Goal: Task Accomplishment & Management: Manage account settings

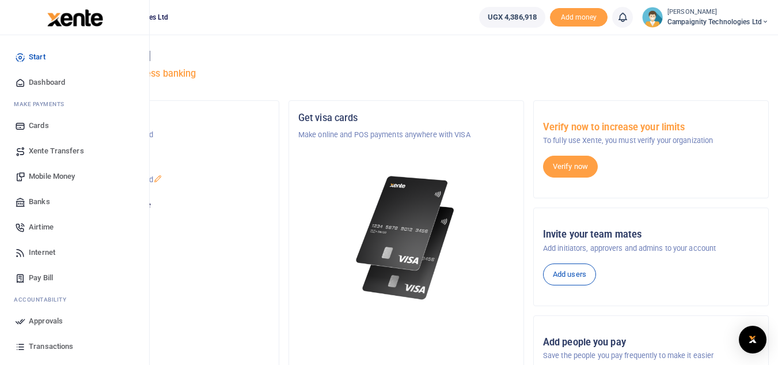
click at [40, 340] on link "Transactions" at bounding box center [74, 345] width 131 height 25
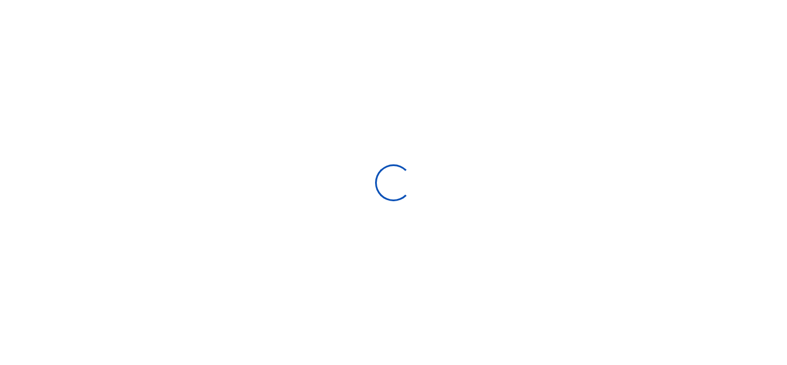
select select
type input "[DATE] - [DATE]"
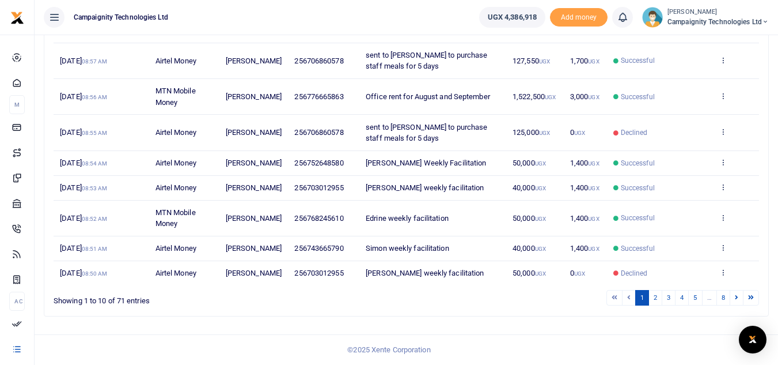
scroll to position [286, 0]
click at [658, 301] on link "2" at bounding box center [655, 298] width 14 height 16
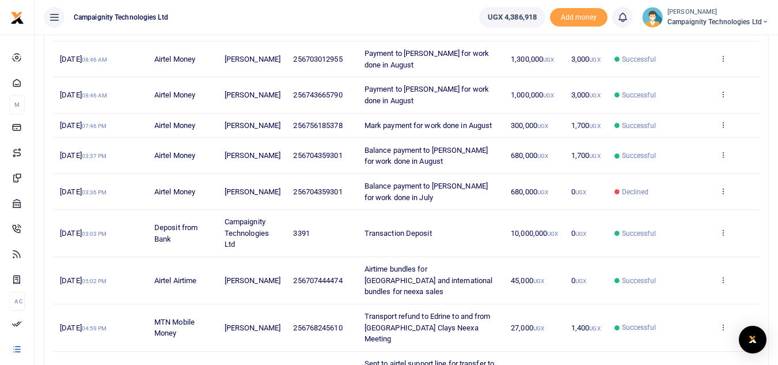
scroll to position [194, 0]
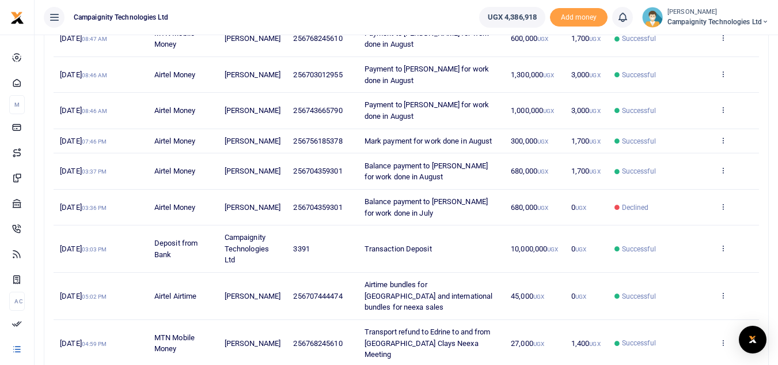
click at [776, 198] on div "Transactions Period 08/03/2025 - 09/01/2025 Transaction All Select an option...…" at bounding box center [406, 160] width 743 height 641
drag, startPoint x: 776, startPoint y: 198, endPoint x: 770, endPoint y: 166, distance: 32.8
click at [770, 166] on div "Transactions Period 08/03/2025 - 09/01/2025 Transaction All Select an option...…" at bounding box center [406, 160] width 743 height 641
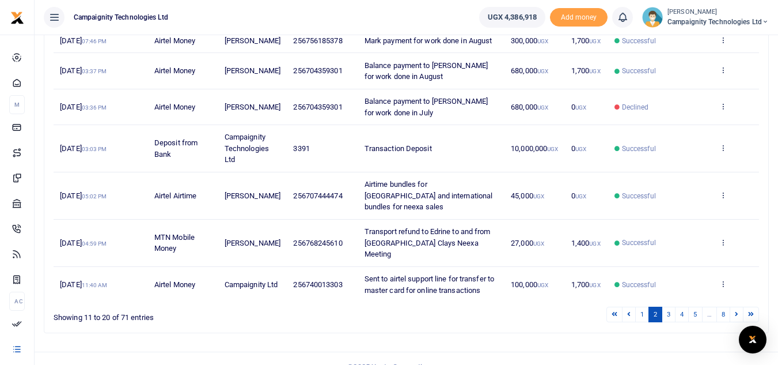
scroll to position [293, 0]
click at [667, 308] on link "3" at bounding box center [669, 316] width 14 height 16
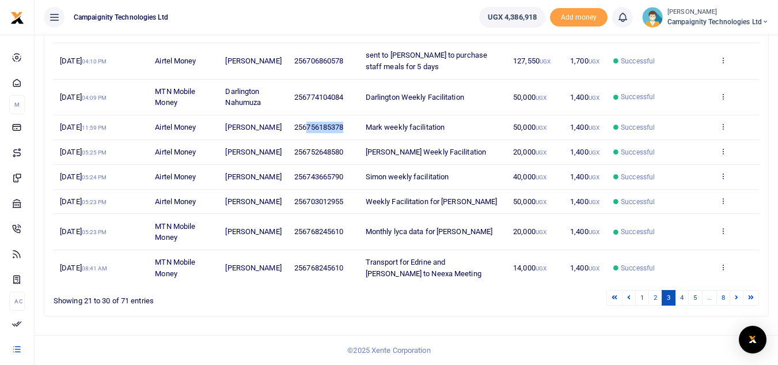
drag, startPoint x: 298, startPoint y: 94, endPoint x: 338, endPoint y: 105, distance: 41.1
click at [338, 115] on td "256756185378" at bounding box center [323, 127] width 71 height 25
copy span "756185378"
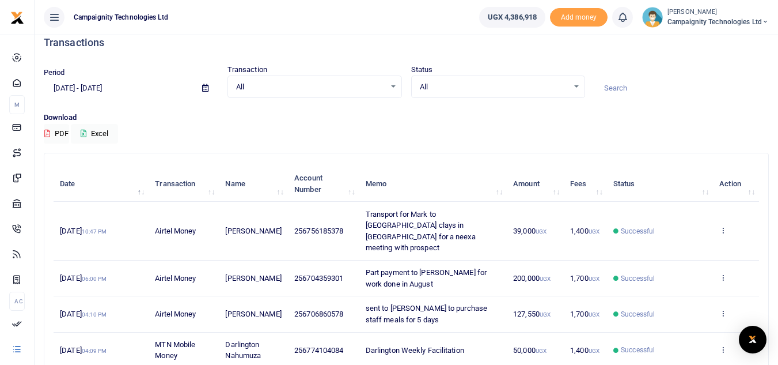
scroll to position [6, 0]
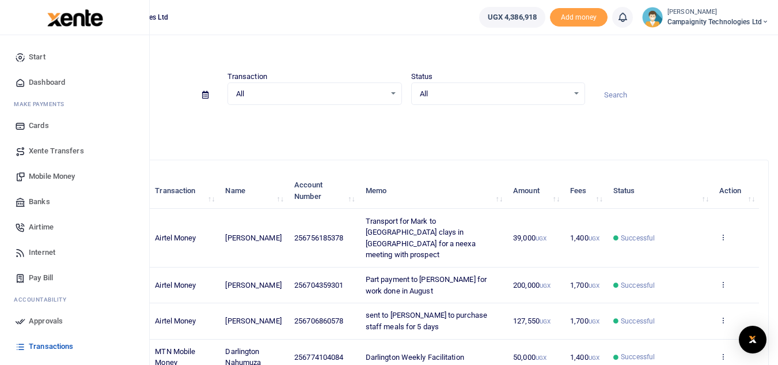
click at [50, 173] on span "Mobile Money" at bounding box center [52, 176] width 46 height 12
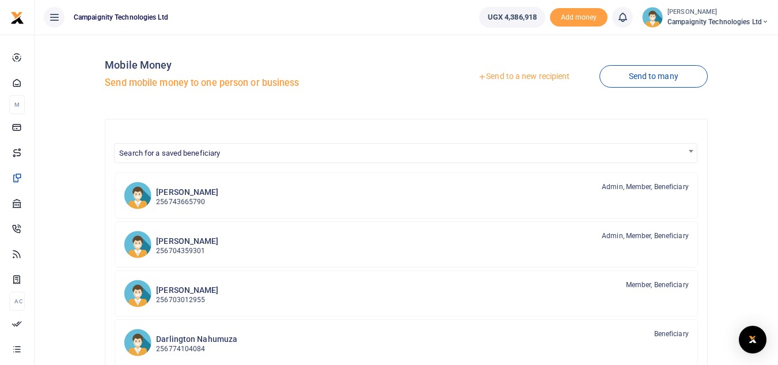
click at [509, 77] on link "Send to a new recipient" at bounding box center [524, 76] width 150 height 21
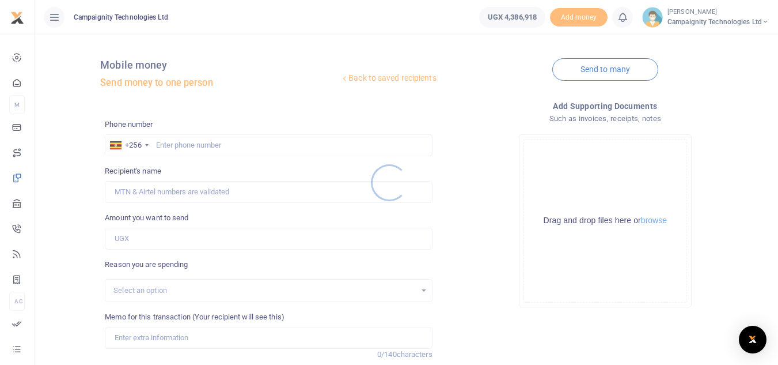
click at [261, 150] on div at bounding box center [389, 182] width 778 height 365
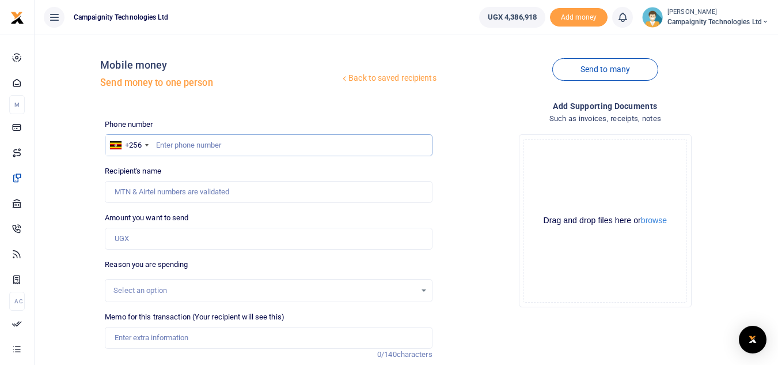
click at [253, 148] on input "text" at bounding box center [268, 145] width 327 height 22
paste input "756185378"
type input "756185378"
click at [188, 251] on div "Phone number +256 Uganda +256 756185378 Phone is required. Recipient's name Nam…" at bounding box center [268, 289] width 336 height 341
click at [179, 242] on input "Amount you want to send" at bounding box center [268, 238] width 327 height 22
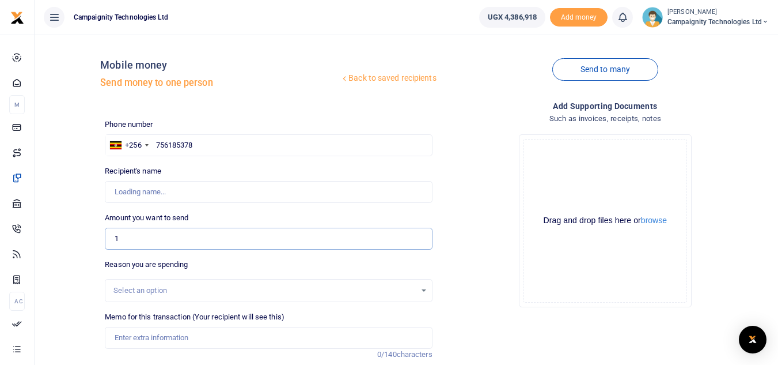
type input "16"
type input "Mark Nakibinge"
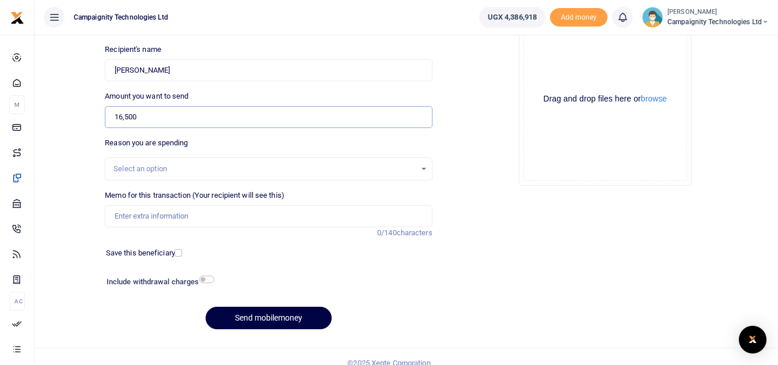
scroll to position [130, 0]
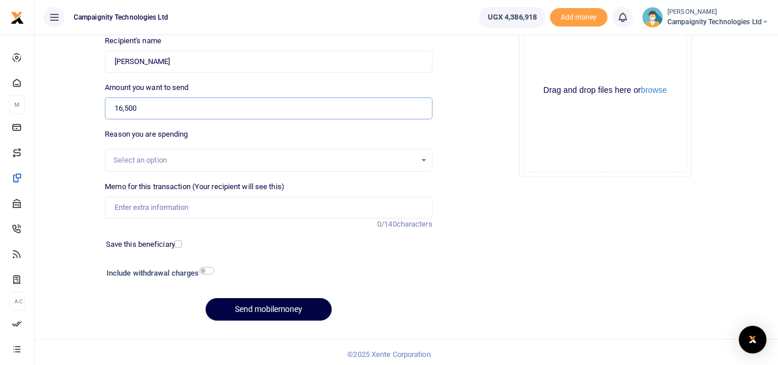
type input "16,500"
click at [316, 215] on input "Memo for this transaction (Your recipient will see this)" at bounding box center [268, 207] width 327 height 22
click at [220, 209] on input "Refund to Mark for purchase of office coffee" at bounding box center [268, 207] width 327 height 22
type input "Refund to Mark for purchase of office coffee"
click at [252, 314] on button "Send mobilemoney" at bounding box center [269, 309] width 126 height 22
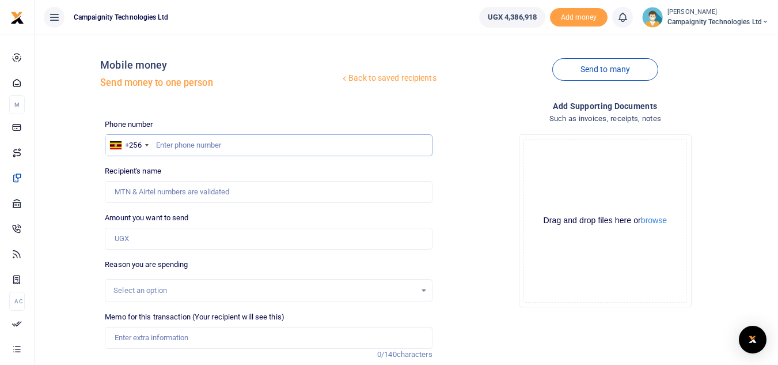
click at [257, 146] on input "text" at bounding box center [268, 145] width 327 height 22
paste input "756185378"
type input "756185378"
click at [170, 246] on input "Amount you want to send" at bounding box center [268, 238] width 327 height 22
type input "500"
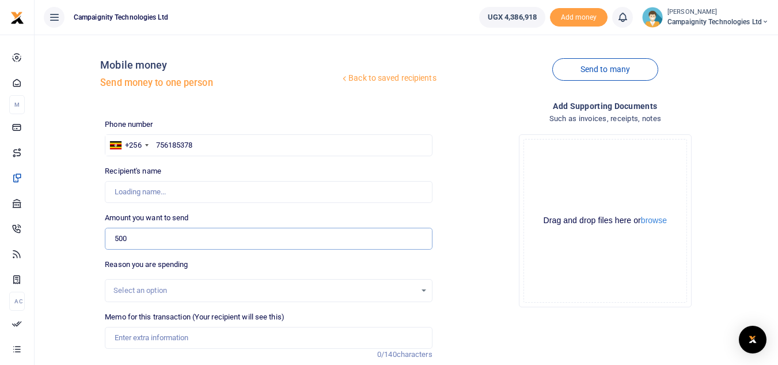
type input "Mark Nakibinge"
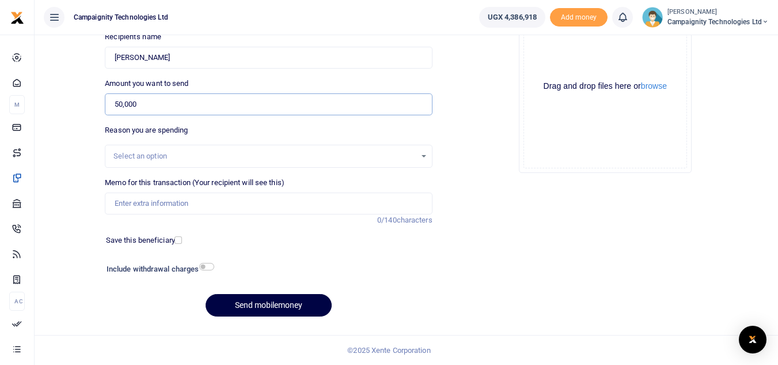
type input "50,000"
click at [332, 208] on input "Memo for this transaction (Your recipient will see this)" at bounding box center [268, 203] width 327 height 22
type input "Mark weekly facilitation"
click at [289, 303] on button "Send mobilemoney" at bounding box center [269, 305] width 126 height 22
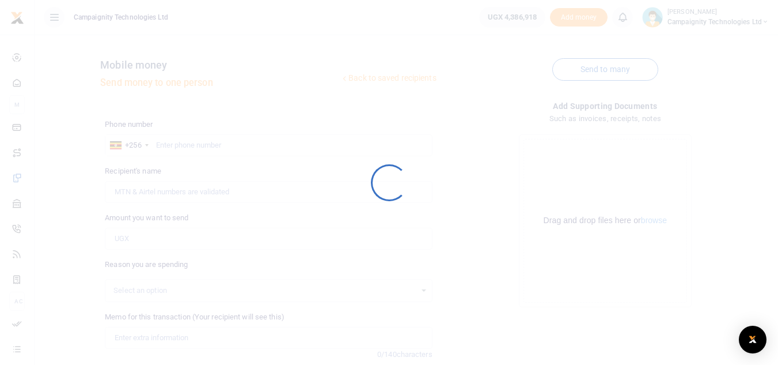
scroll to position [134, 0]
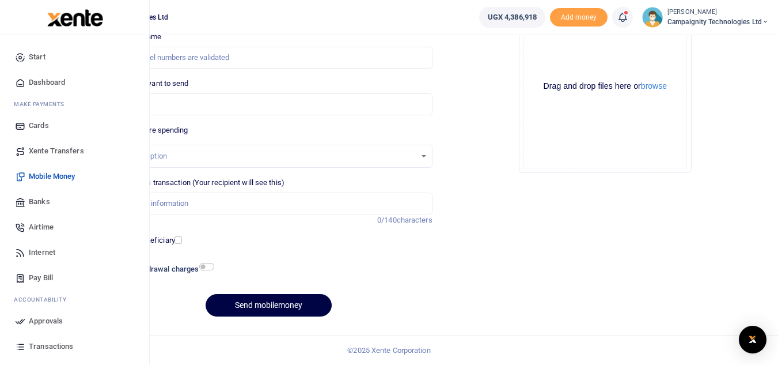
click at [59, 150] on span "Xente Transfers" at bounding box center [56, 151] width 55 height 12
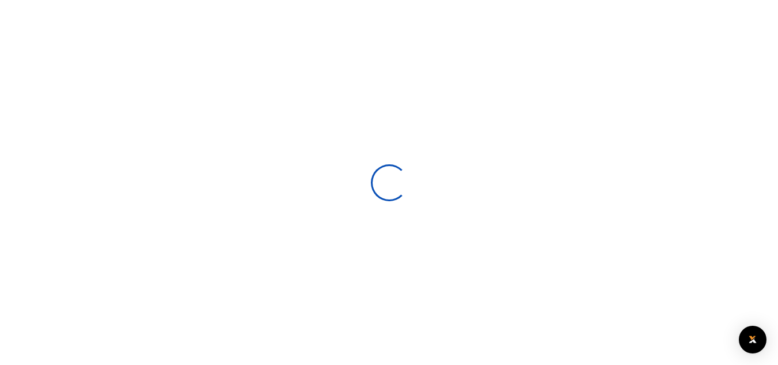
click at [55, 178] on div at bounding box center [389, 182] width 778 height 365
select select
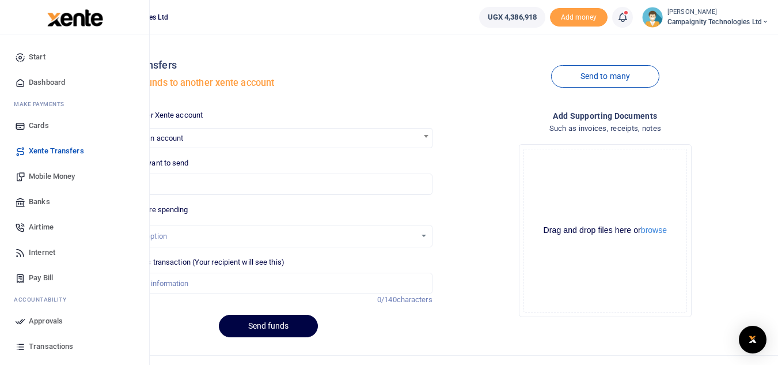
click at [41, 177] on span "Mobile Money" at bounding box center [52, 176] width 46 height 12
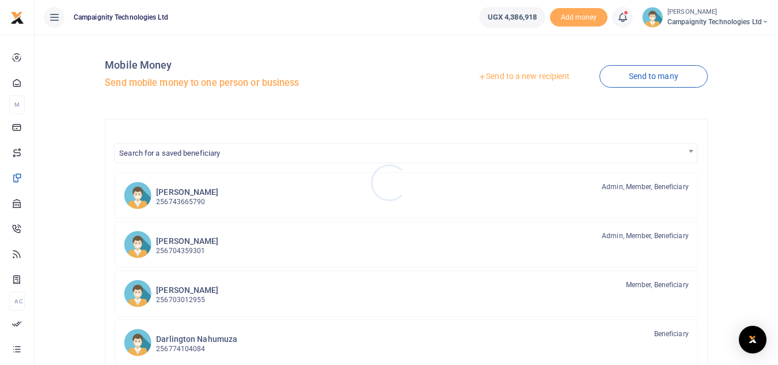
click at [212, 332] on div at bounding box center [389, 182] width 778 height 365
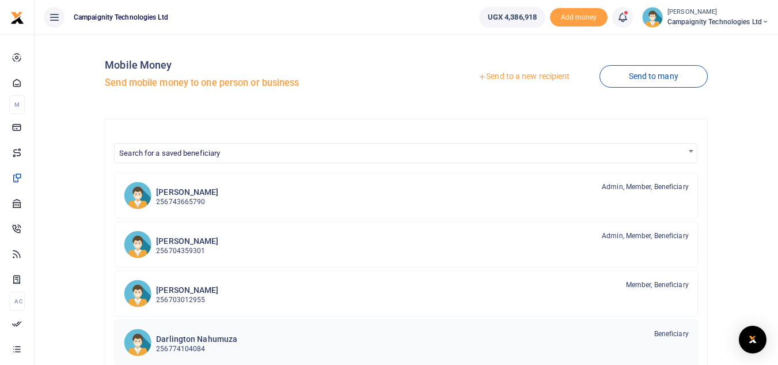
click at [211, 336] on h6 "Darlington Nahumuza" at bounding box center [196, 339] width 81 height 10
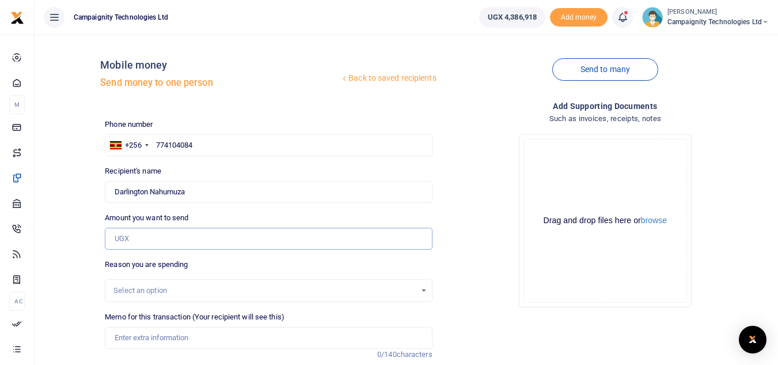
click at [174, 238] on input "Amount you want to send" at bounding box center [268, 238] width 327 height 22
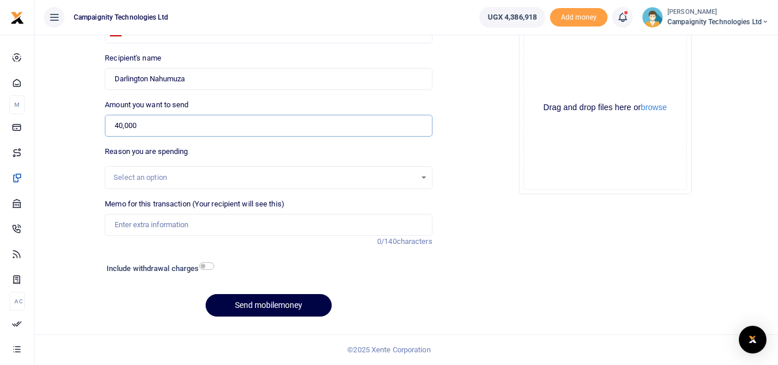
type input "40,000"
click at [312, 221] on input "Memo for this transaction (Your recipient will see this)" at bounding box center [268, 225] width 327 height 22
type input "Darlington Weekly Facilitation"
click at [282, 305] on button "Send mobilemoney" at bounding box center [269, 305] width 126 height 22
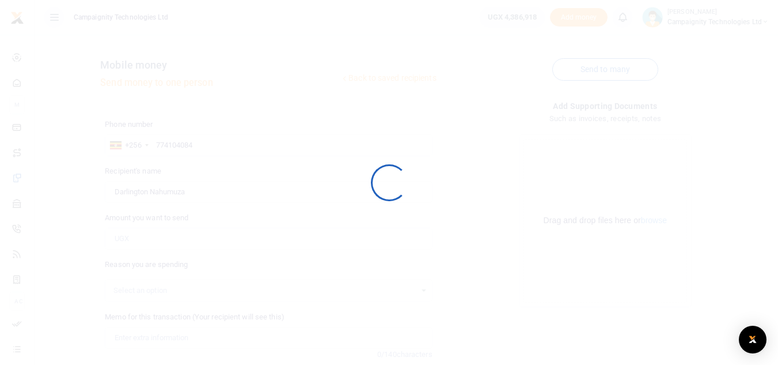
scroll to position [113, 0]
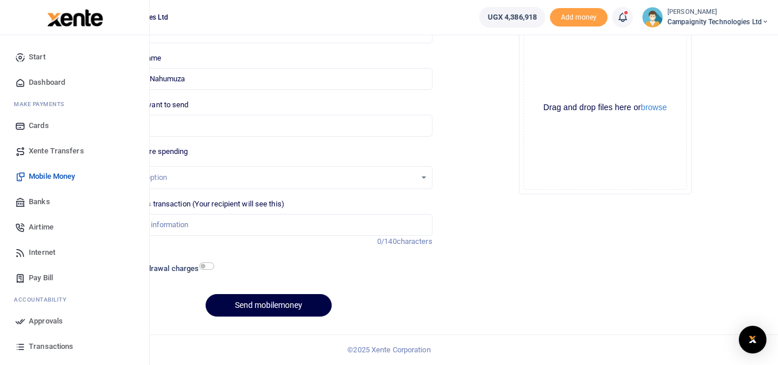
click at [43, 318] on span "Approvals" at bounding box center [46, 321] width 34 height 12
click at [44, 348] on span "Transactions" at bounding box center [51, 346] width 44 height 12
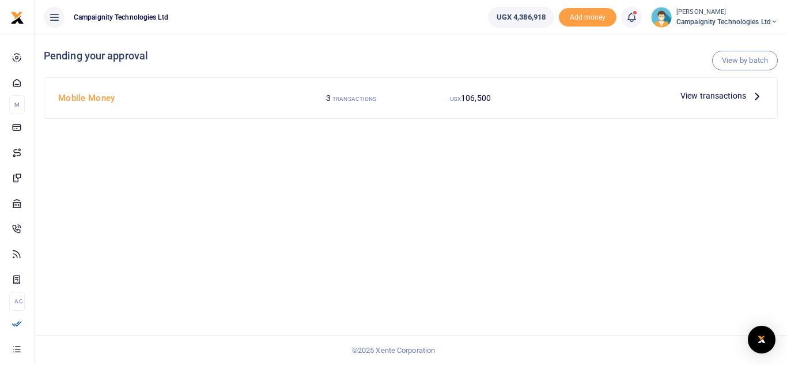
click at [705, 97] on span "View transactions" at bounding box center [713, 95] width 66 height 13
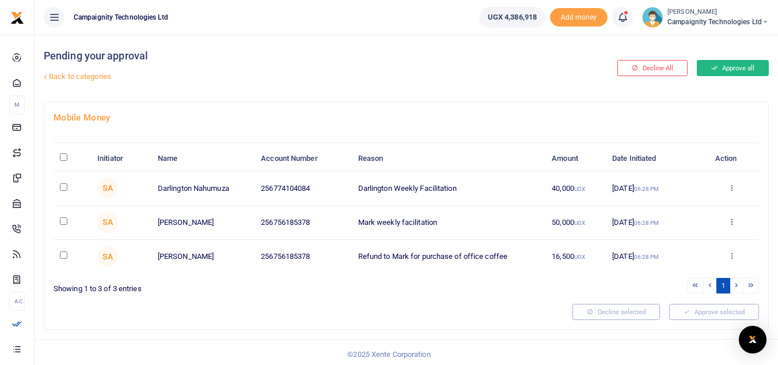
click at [730, 72] on button "Approve all" at bounding box center [733, 68] width 72 height 16
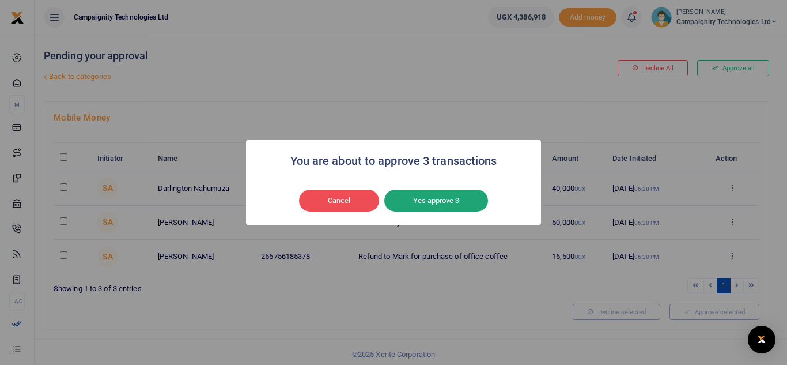
click at [469, 199] on button "Yes approve 3" at bounding box center [436, 200] width 104 height 22
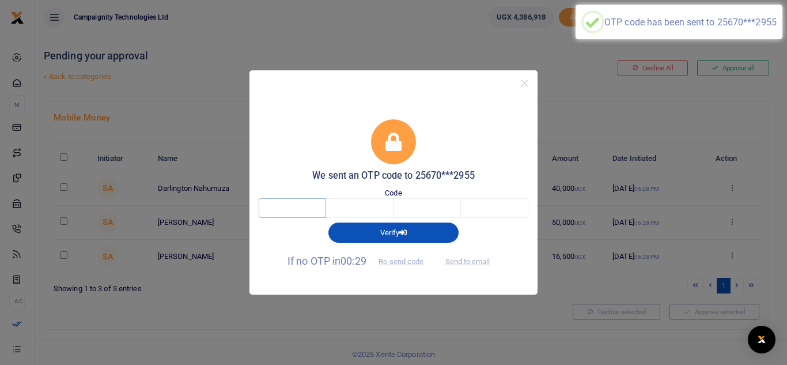
click at [315, 211] on input "text" at bounding box center [292, 208] width 67 height 20
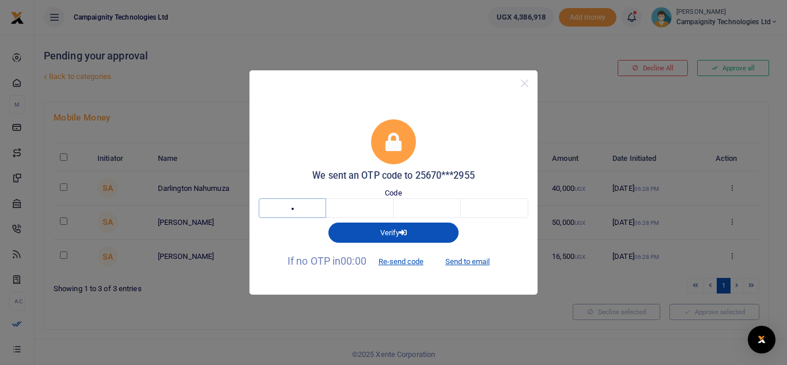
type input "4"
type input "6"
type input "0"
type input "6"
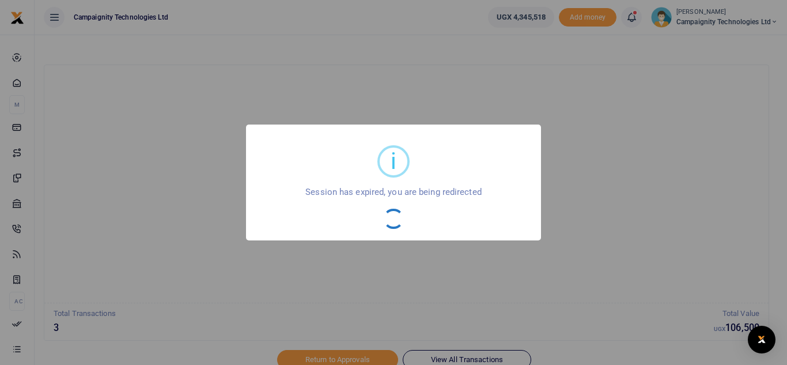
click at [571, 230] on div "i × Session has expired, you are being redirected OK No Cancel" at bounding box center [393, 182] width 787 height 365
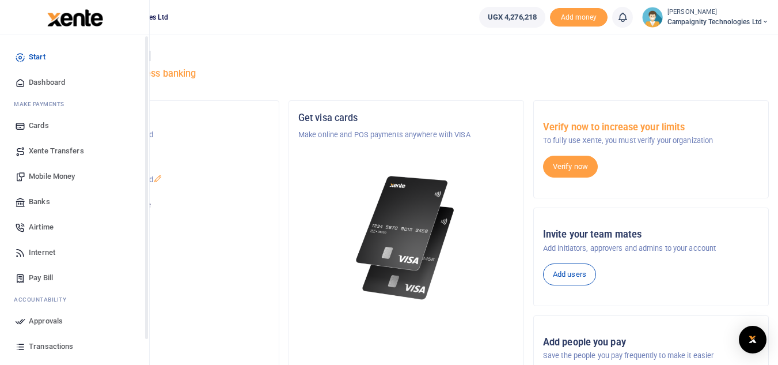
click at [39, 319] on span "Approvals" at bounding box center [46, 321] width 34 height 12
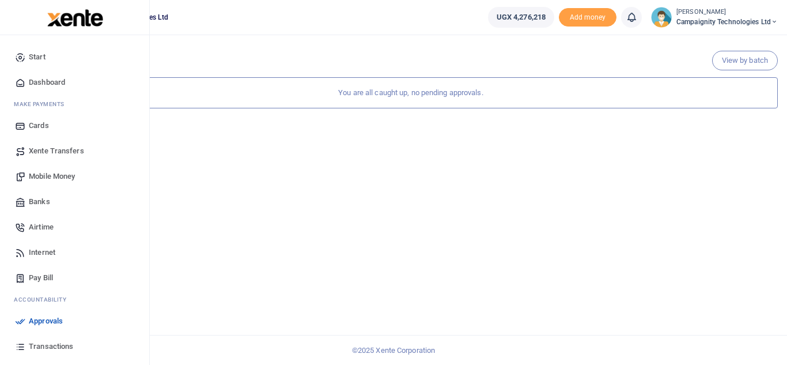
click at [55, 337] on link "Transactions" at bounding box center [74, 345] width 131 height 25
